Goal: Navigation & Orientation: Find specific page/section

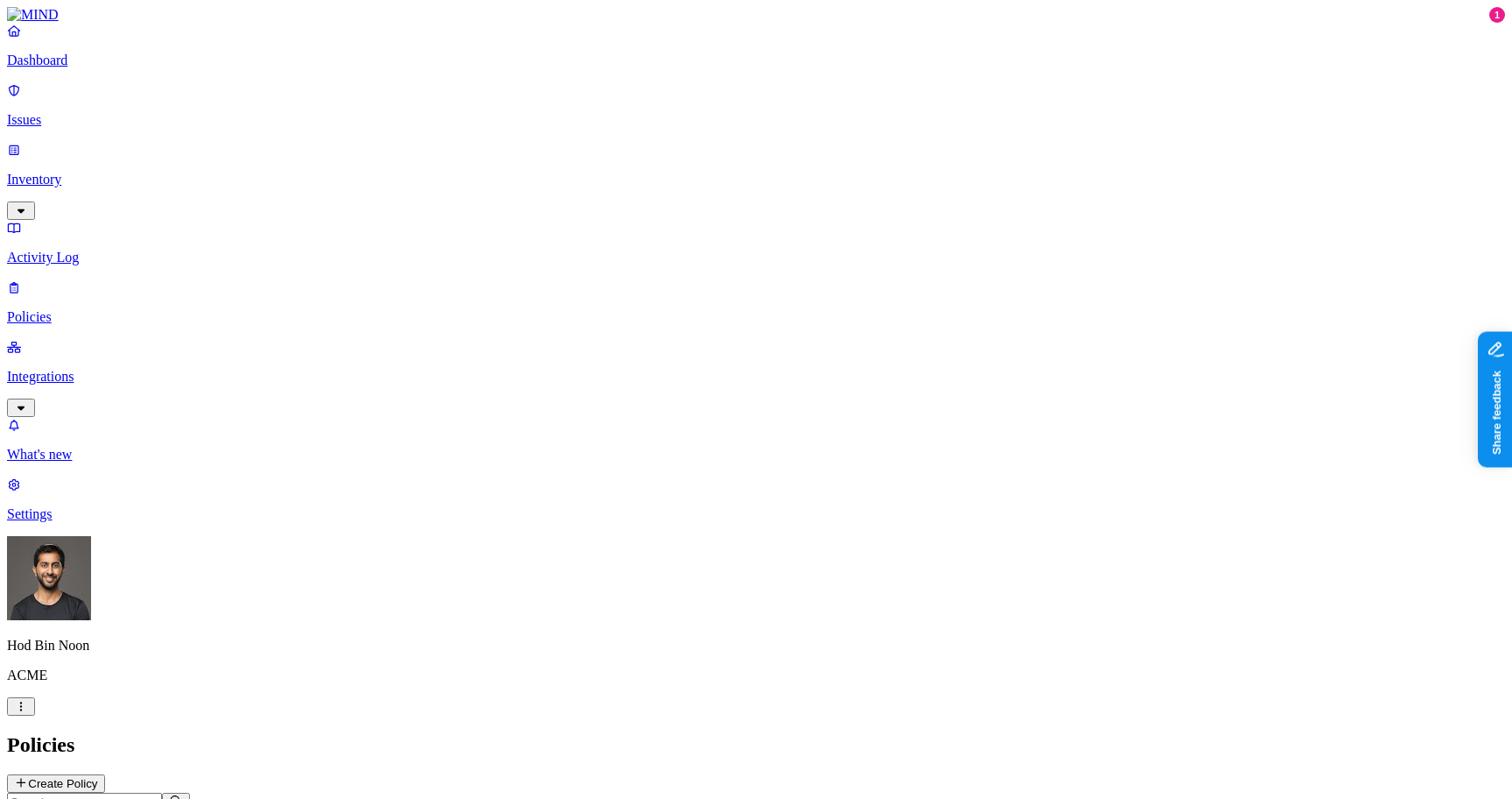
click at [92, 23] on link at bounding box center [756, 14] width 1499 height 15
click at [92, 68] on p "Dashboard" at bounding box center [756, 60] width 1499 height 15
click at [59, 112] on p "Issues" at bounding box center [756, 120] width 1499 height 15
click at [95, 153] on link "Inventory" at bounding box center [756, 179] width 1499 height 76
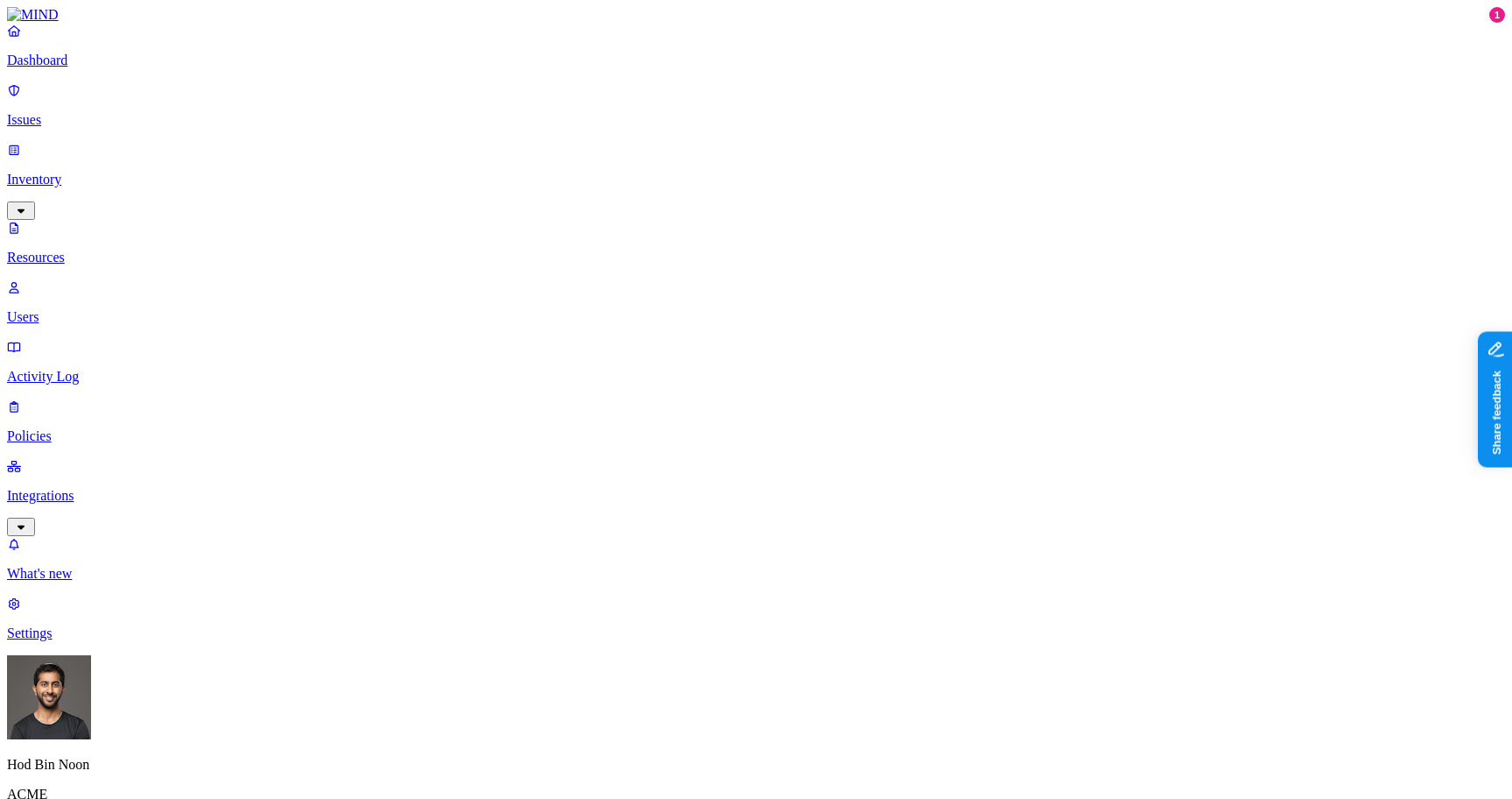
click at [110, 487] on p "Integrations" at bounding box center [756, 495] width 1499 height 15
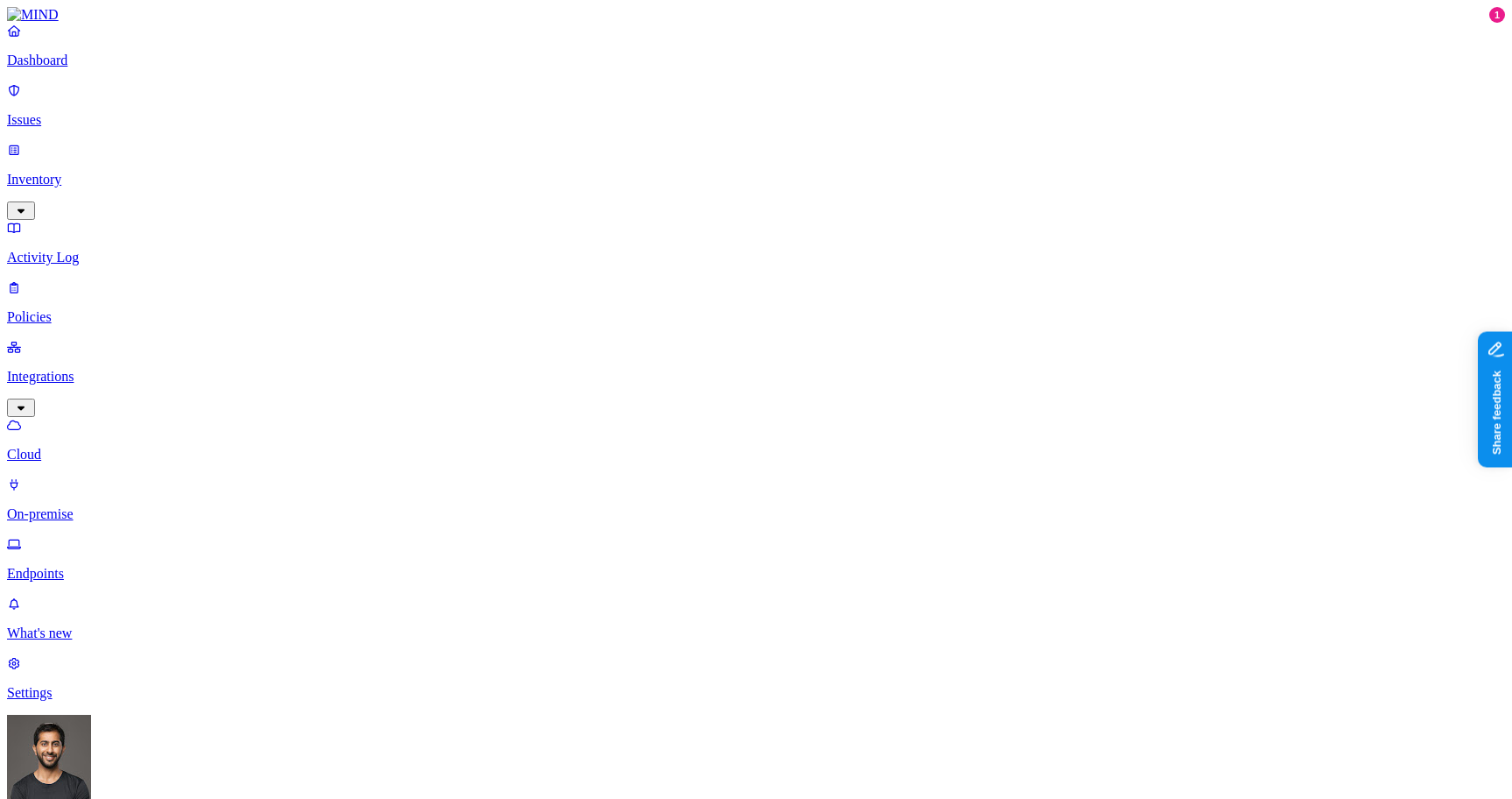
click at [122, 112] on p "Issues" at bounding box center [756, 120] width 1499 height 15
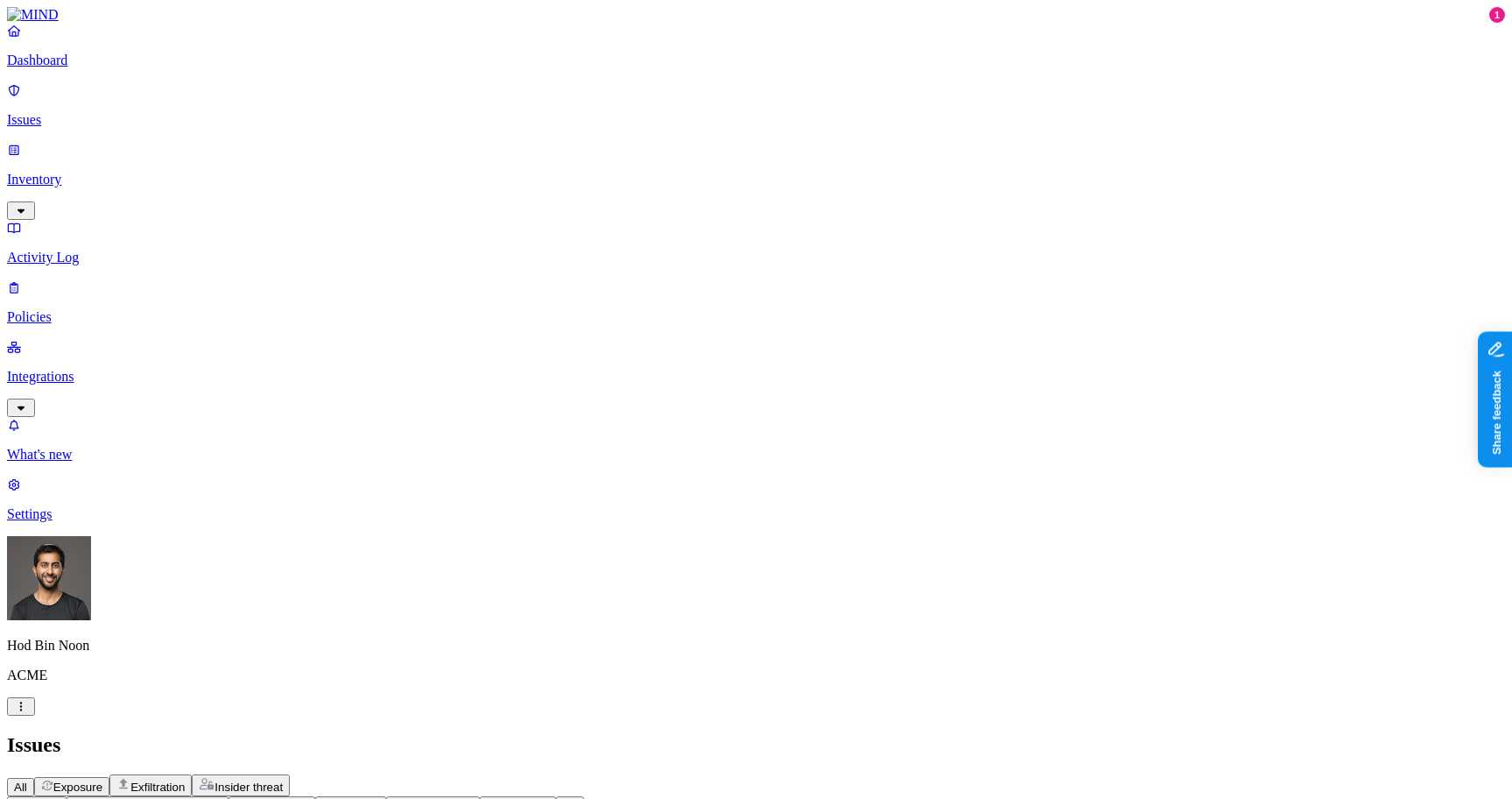
click at [59, 172] on p "Inventory" at bounding box center [756, 179] width 1499 height 15
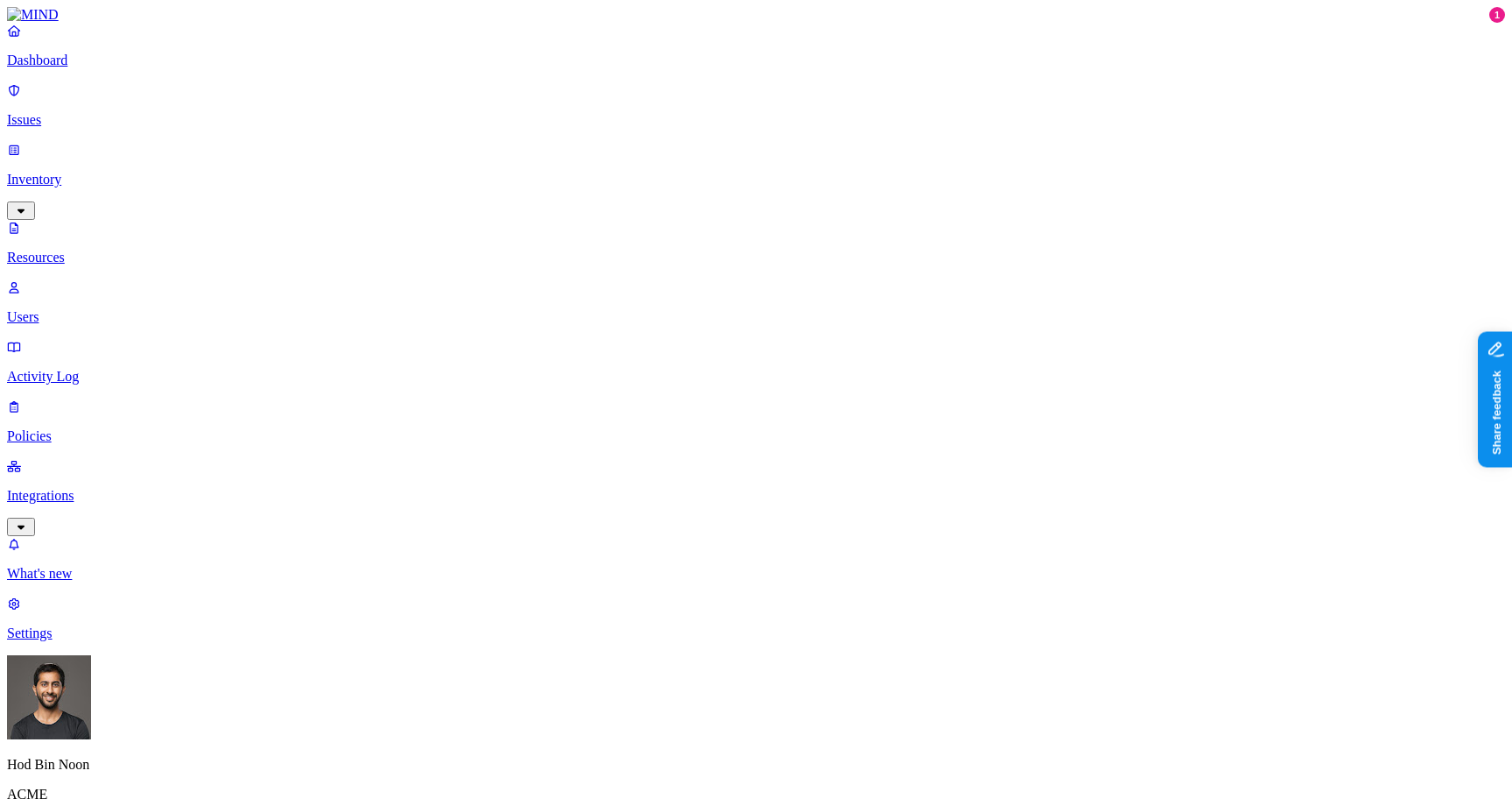
click at [126, 437] on nav "Dashboard Issues Inventory Resources Users Activity Log Policies Integrations W…" at bounding box center [756, 332] width 1499 height 618
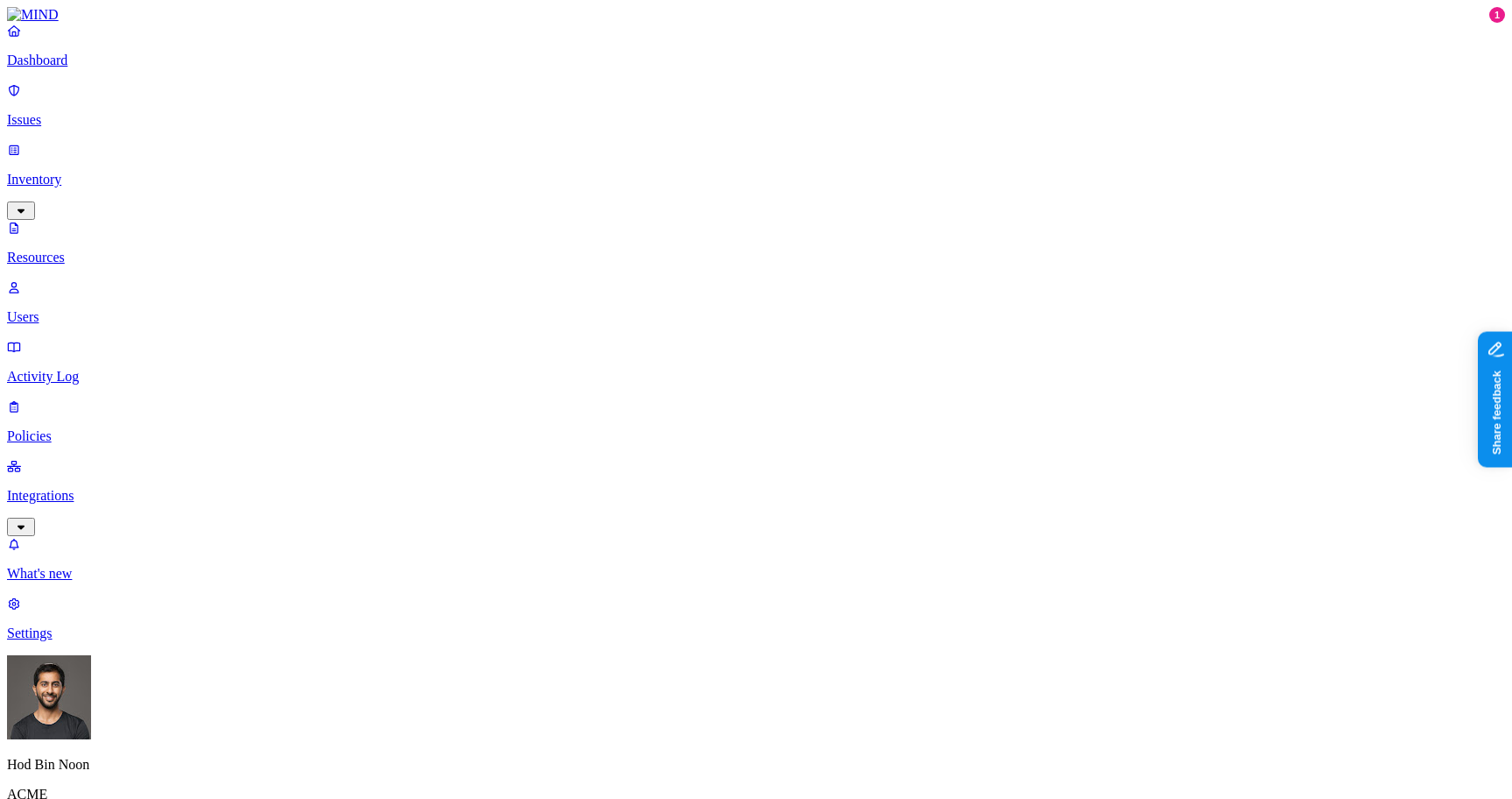
click at [83, 99] on link "Issues" at bounding box center [756, 105] width 1499 height 45
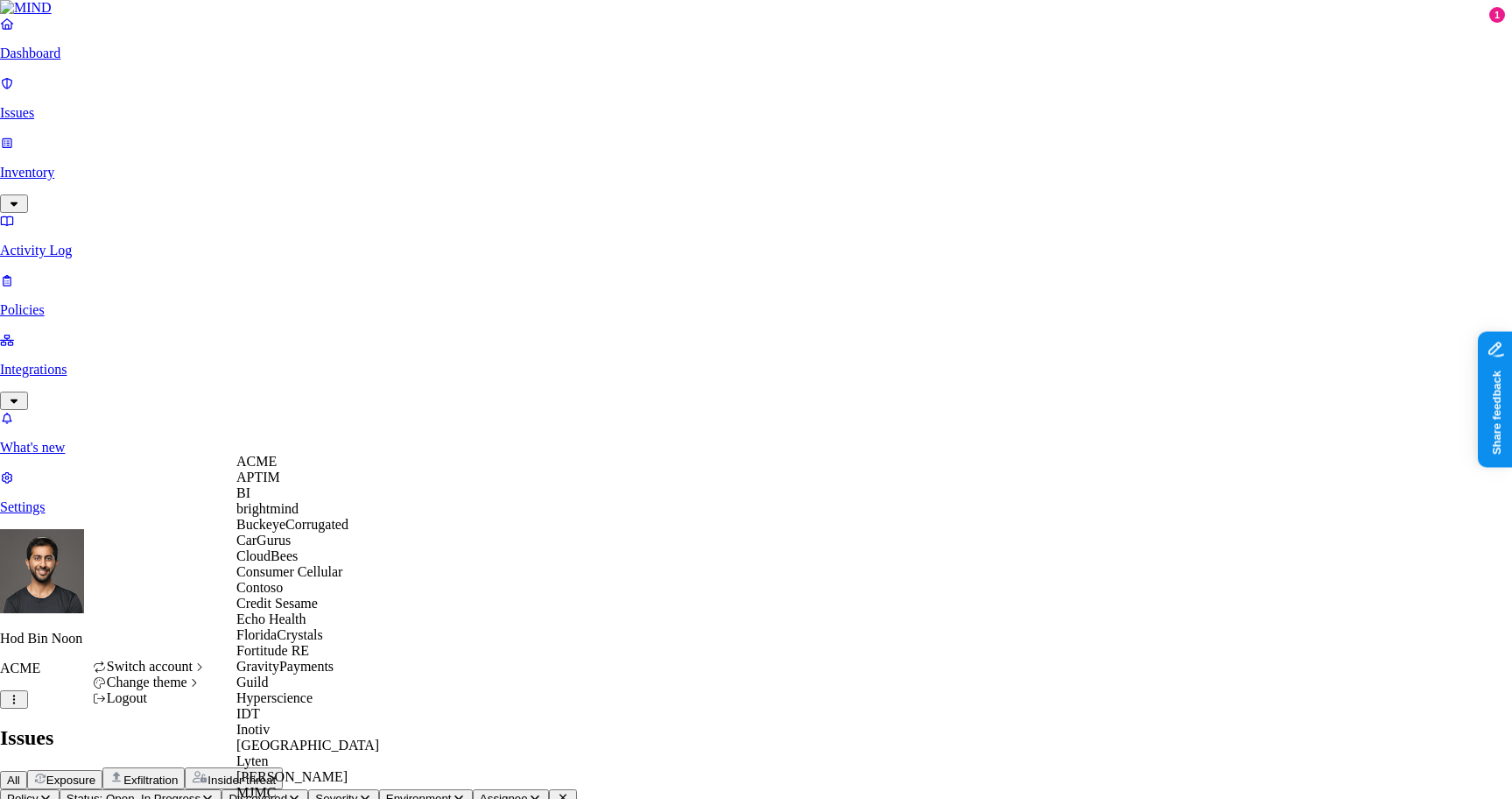
scroll to position [343, 0]
click at [295, 658] on span "GravityPayments" at bounding box center [284, 666] width 97 height 15
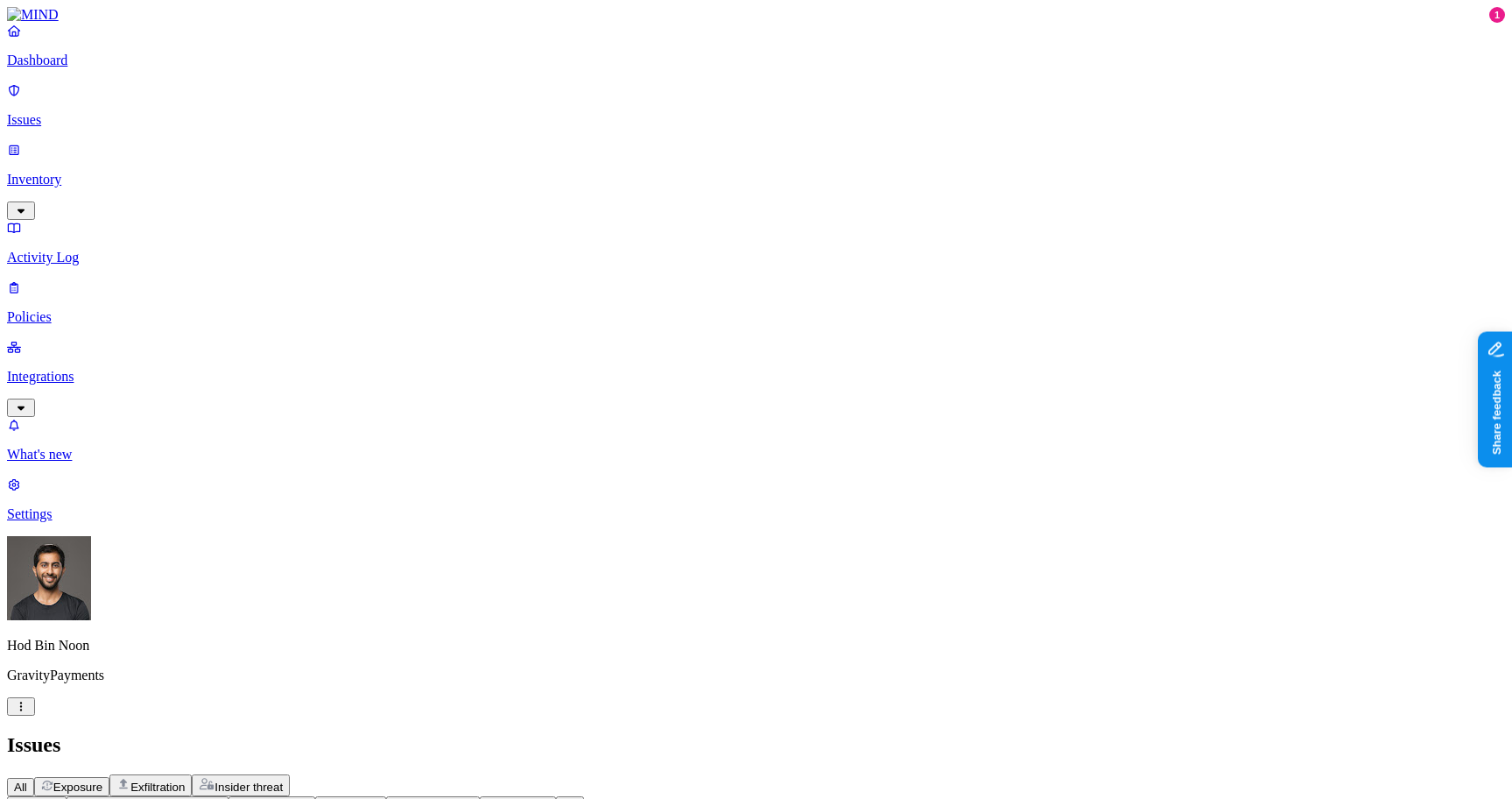
scroll to position [467, 0]
click at [1265, 733] on div "Issues" at bounding box center [756, 744] width 1499 height 24
click at [861, 733] on div "Issues" at bounding box center [756, 744] width 1499 height 24
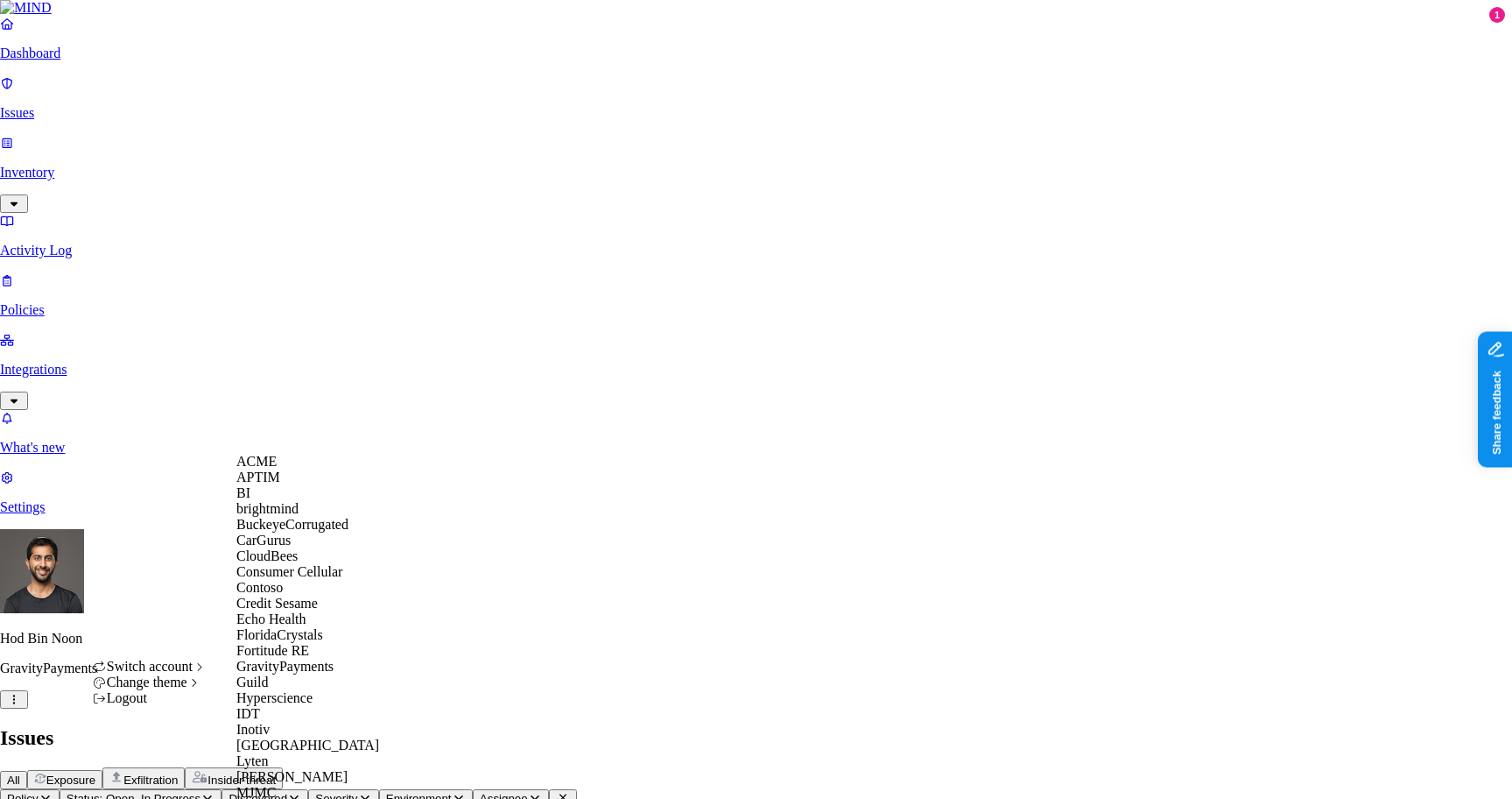
click at [315, 469] on div "ACME" at bounding box center [320, 461] width 170 height 15
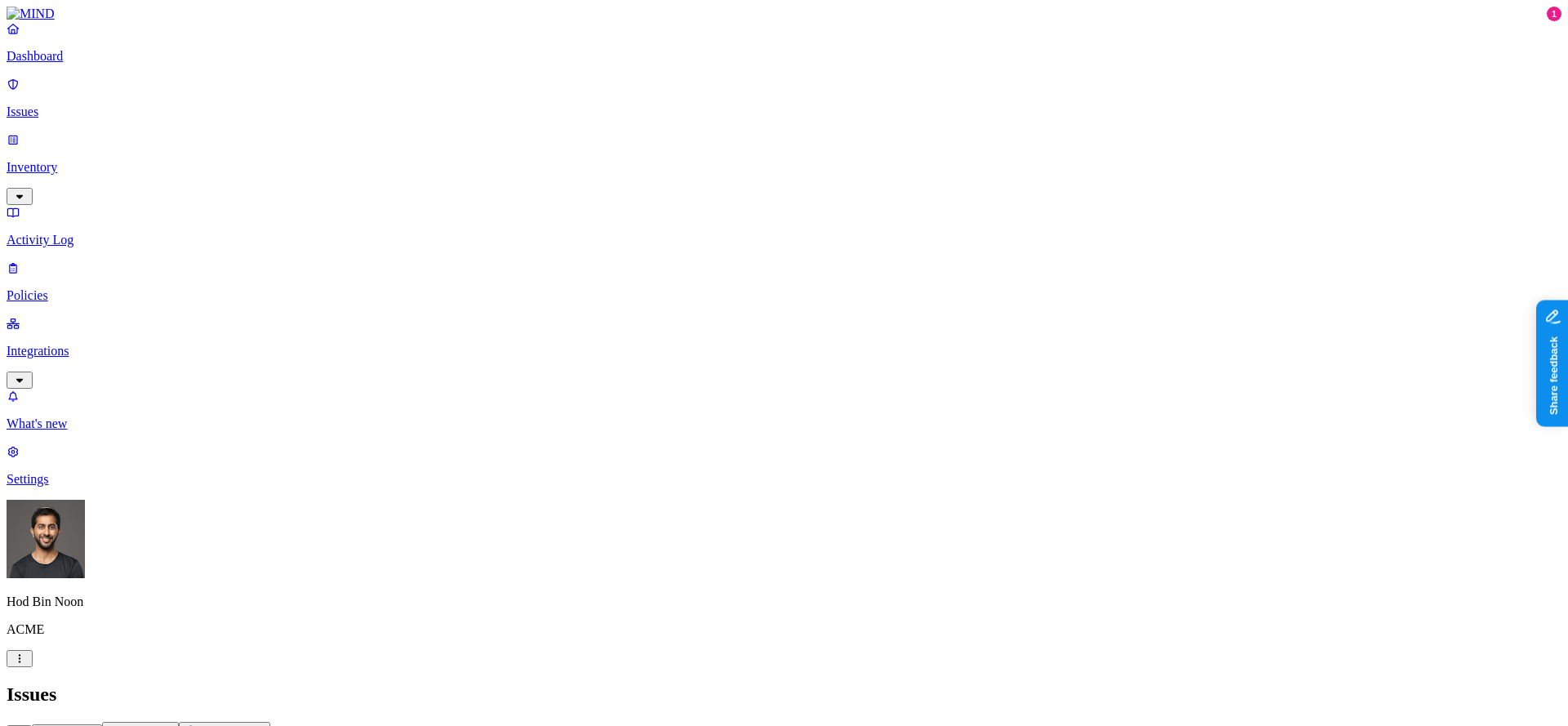
click at [64, 160] on p "Inventory" at bounding box center [784, 167] width 1555 height 14
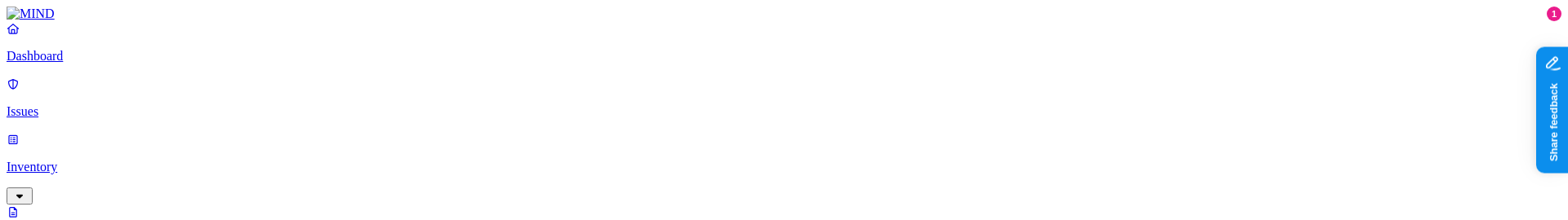
scroll to position [344, 0]
